Goal: Task Accomplishment & Management: Manage account settings

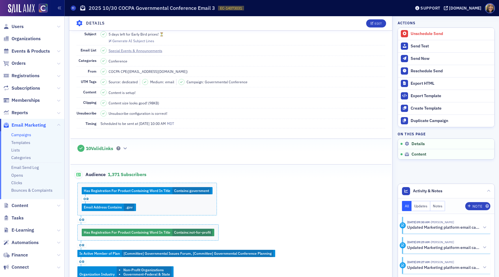
scroll to position [6, 0]
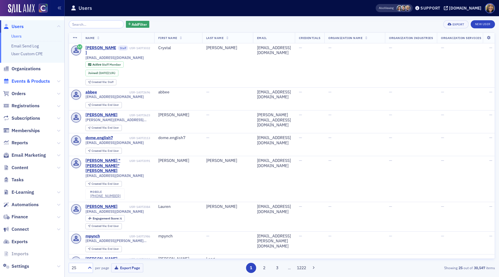
click at [37, 80] on span "Events & Products" at bounding box center [31, 81] width 38 height 6
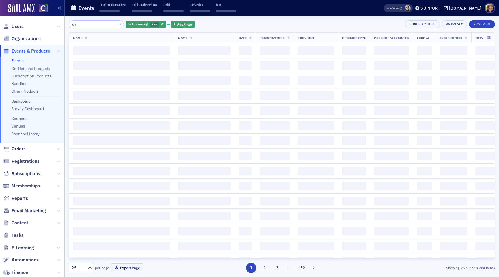
type input "e"
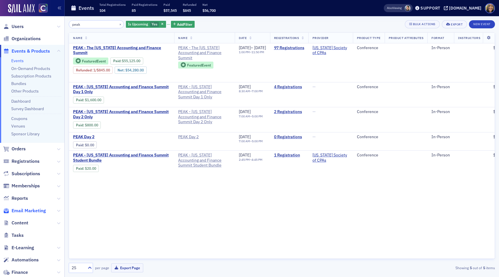
type input "peak"
click at [40, 210] on span "Email Marketing" at bounding box center [29, 211] width 34 height 6
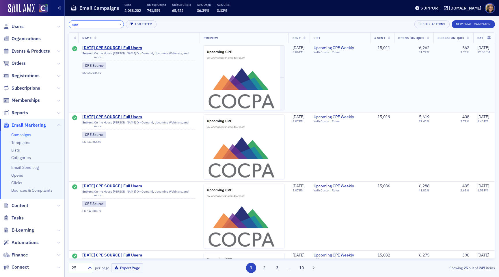
type input "cpe"
click at [110, 51] on span "Subject: On the House Surgent On-Demand, Upcoming Webinars, and more! CPE Sourc…" at bounding box center [138, 62] width 113 height 24
click at [109, 48] on span "10/5/2025 CPE SOURCE | Full Users" at bounding box center [138, 47] width 113 height 5
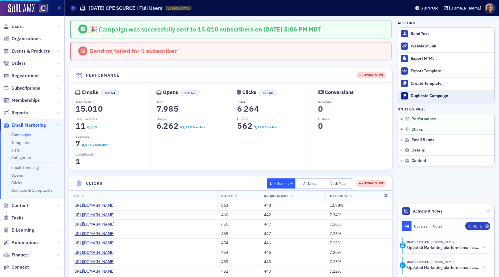
click at [440, 94] on div "Duplicate Campaign" at bounding box center [451, 95] width 81 height 5
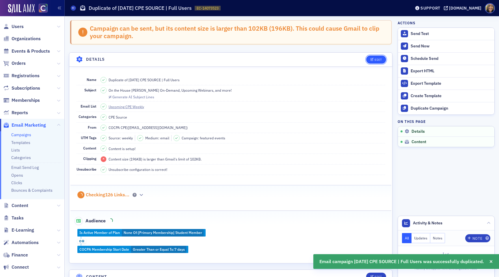
click at [376, 60] on div "Edit" at bounding box center [378, 59] width 7 height 3
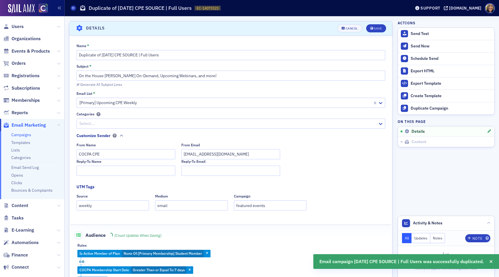
scroll to position [33, 0]
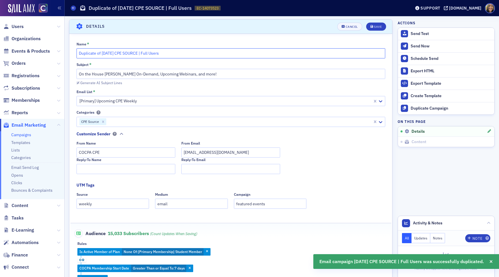
click at [110, 52] on input "Duplicate of 10/5/2025 CPE SOURCE | Full Users" at bounding box center [231, 53] width 309 height 10
drag, startPoint x: 102, startPoint y: 55, endPoint x: 78, endPoint y: 55, distance: 24.0
click at [78, 55] on input "Duplicate of 10/12/2025 CPE SOURCE | Full Users" at bounding box center [231, 53] width 309 height 10
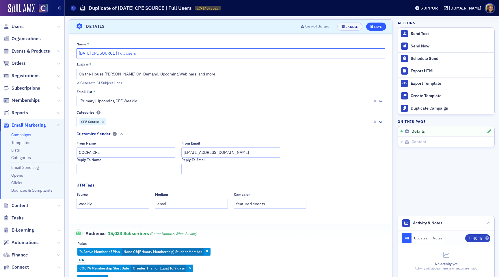
type input "10/12/2025 CPE SOURCE | Full Users"
click at [381, 25] on div "Save" at bounding box center [378, 26] width 8 height 3
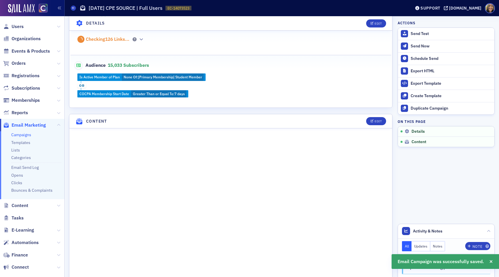
scroll to position [160, 0]
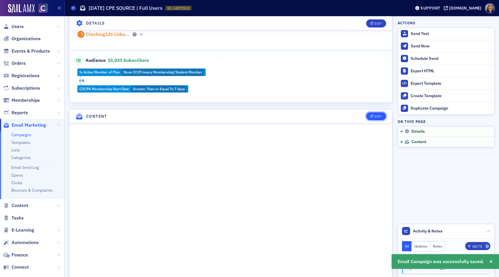
click at [376, 116] on div "Edit" at bounding box center [378, 116] width 7 height 3
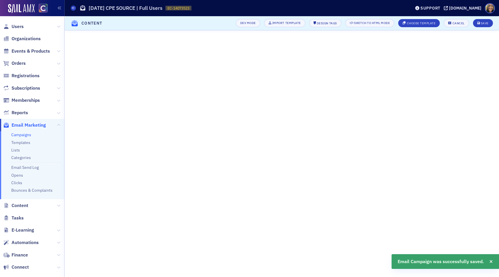
scroll to position [0, 0]
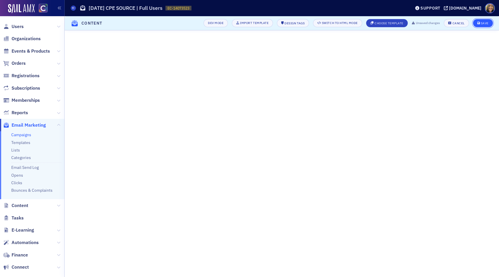
click at [484, 21] on button "Save" at bounding box center [483, 23] width 20 height 8
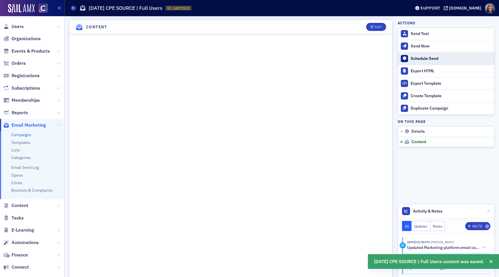
scroll to position [250, 0]
click at [428, 60] on div "Schedule Send" at bounding box center [451, 58] width 81 height 5
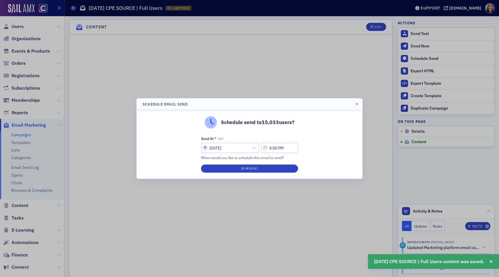
click at [230, 153] on div "Send At * MDT 10/10/2025 4:00 PM When would you like to schedule this email to …" at bounding box center [249, 148] width 97 height 24
click at [229, 151] on input "[DATE]" at bounding box center [230, 148] width 58 height 10
select select "9"
select select "2025"
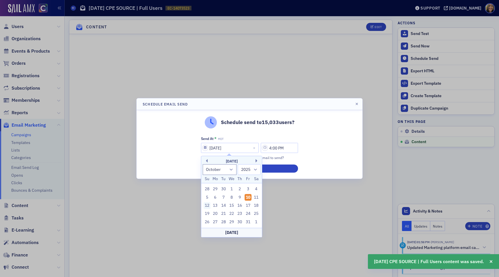
click at [206, 204] on div "12" at bounding box center [207, 205] width 7 height 7
type input "10/12/2025"
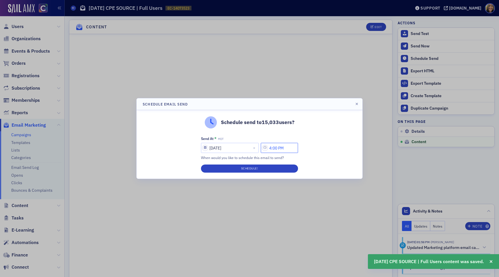
drag, startPoint x: 274, startPoint y: 149, endPoint x: 266, endPoint y: 149, distance: 8.4
click at [266, 149] on input "4:00 PM" at bounding box center [279, 148] width 37 height 10
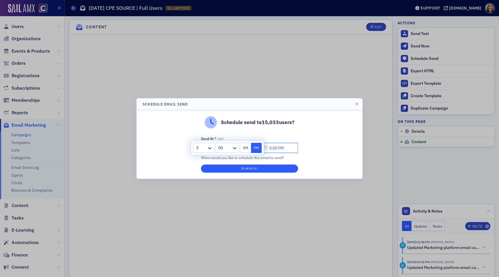
type input "3:00 PM"
click at [252, 166] on button "Schedule!" at bounding box center [249, 168] width 97 height 8
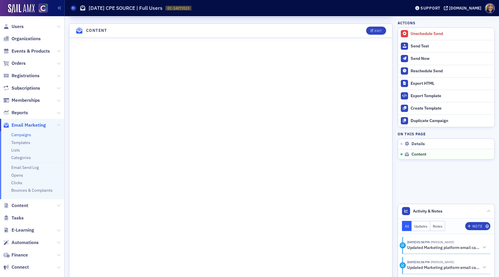
scroll to position [253, 0]
